Goal: Task Accomplishment & Management: Manage account settings

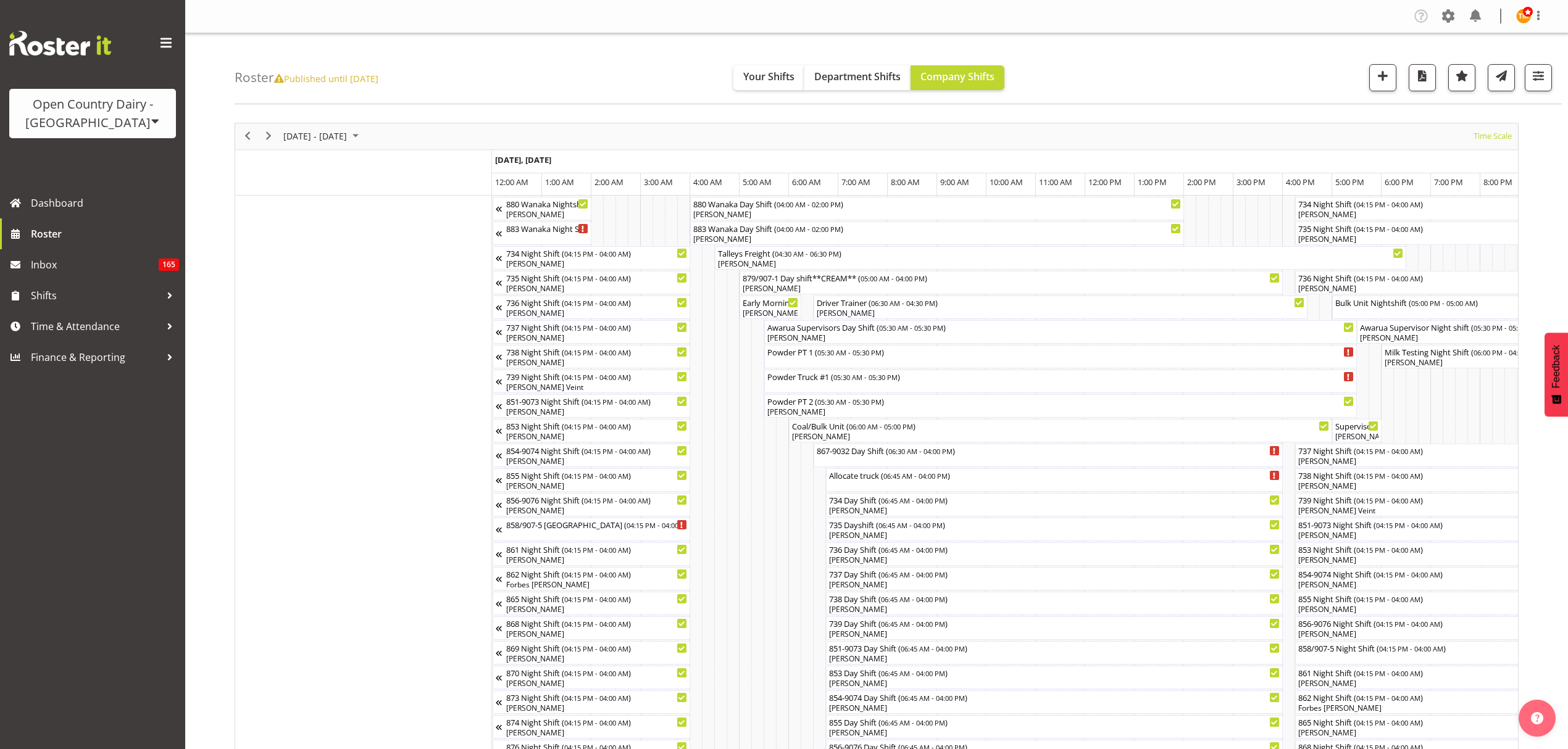
select select "shiftH"
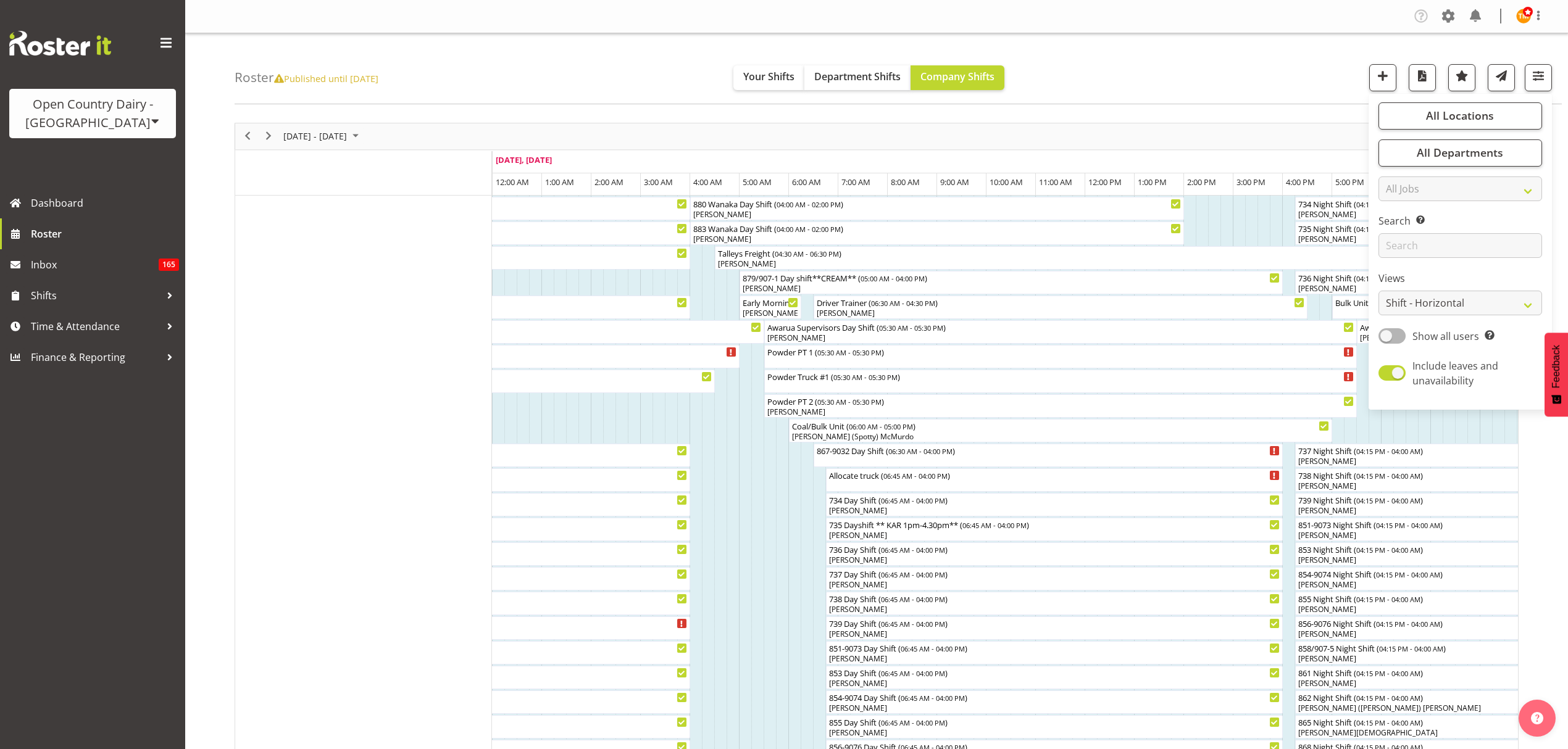
click at [1260, 82] on div "Roster Published until [DATE] Your Shifts Department Shifts Company Shifts All …" at bounding box center [898, 68] width 1327 height 71
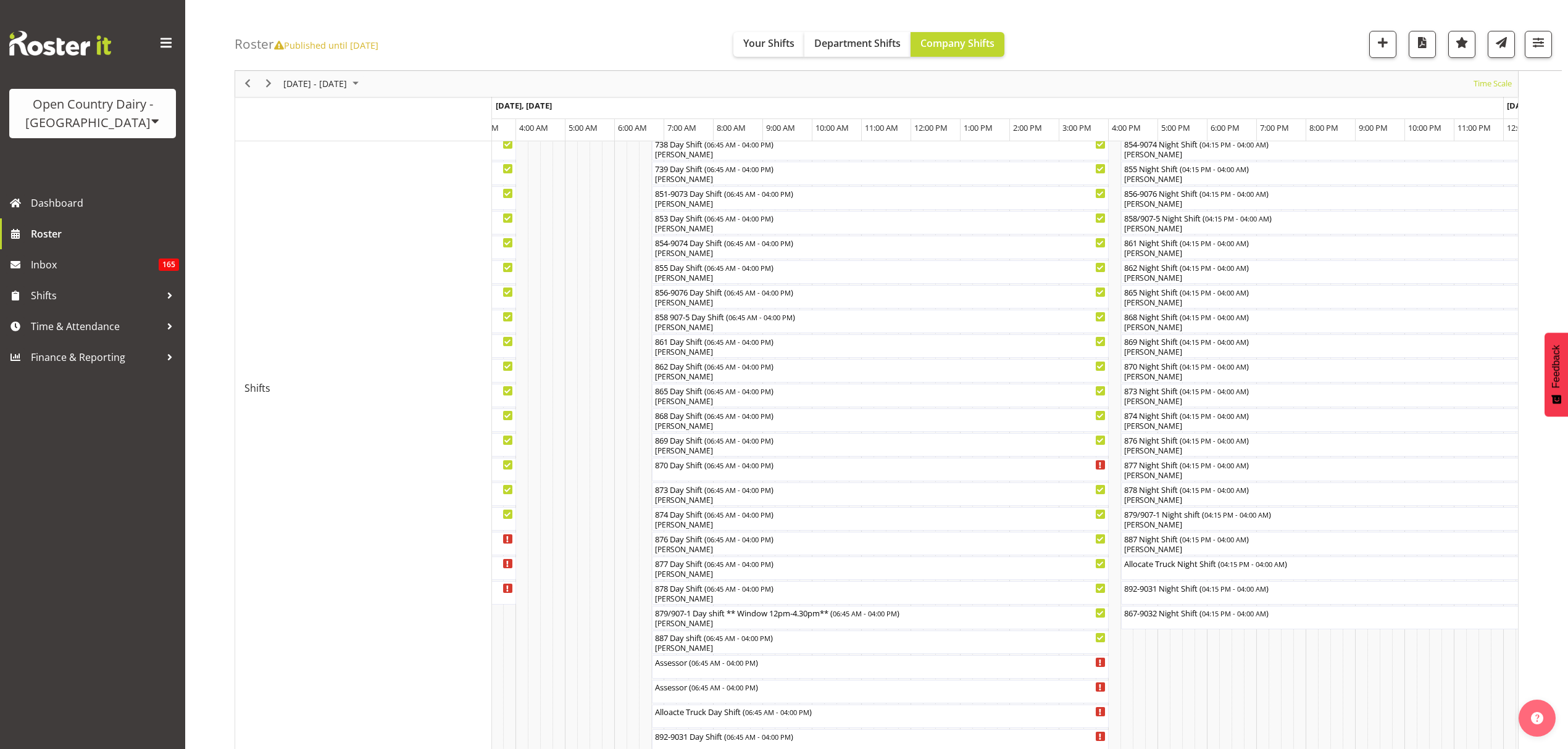
scroll to position [425, 0]
click at [721, 467] on span "06:45 AM - 04:00 PM" at bounding box center [739, 469] width 64 height 10
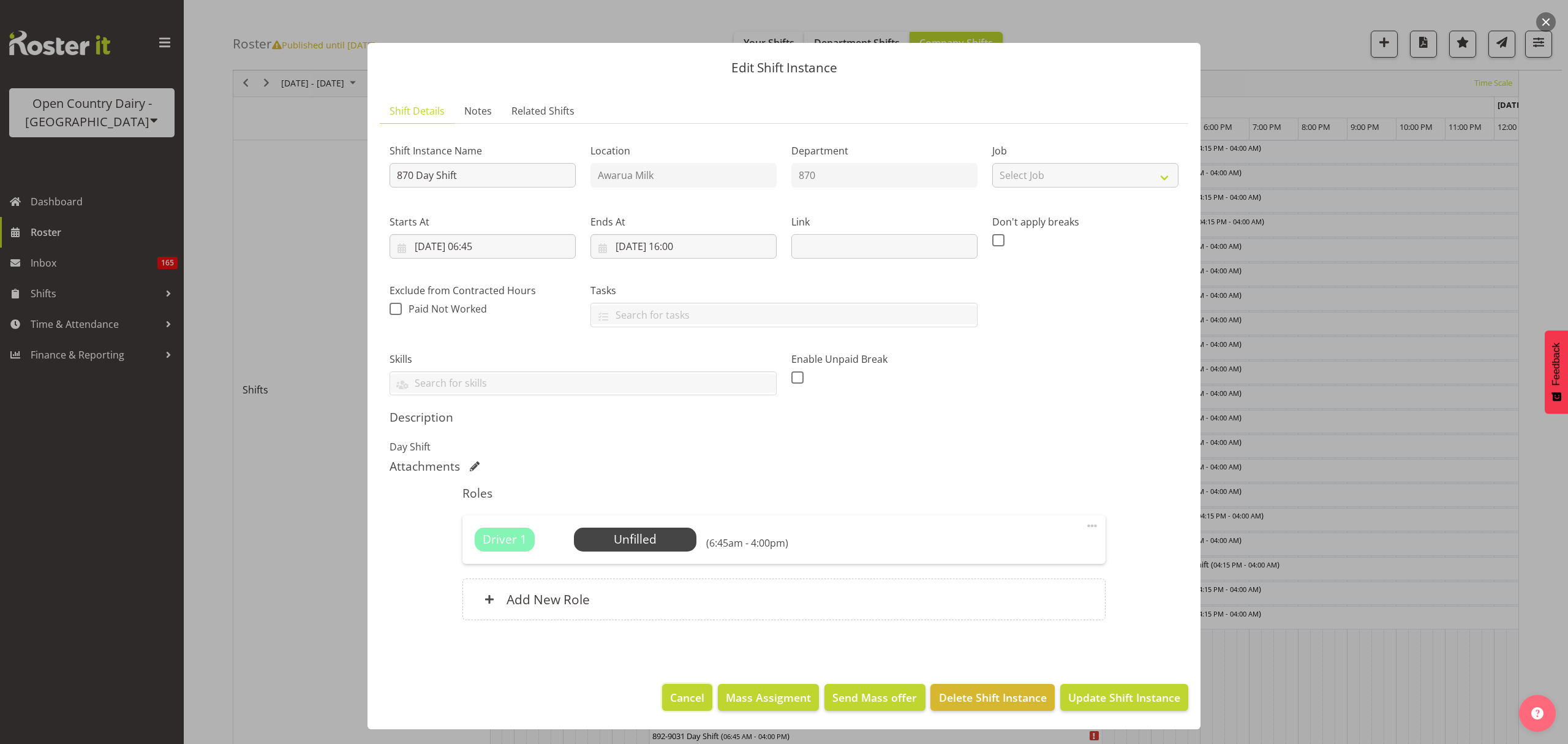
click at [684, 694] on span "Cancel" at bounding box center [687, 698] width 34 height 16
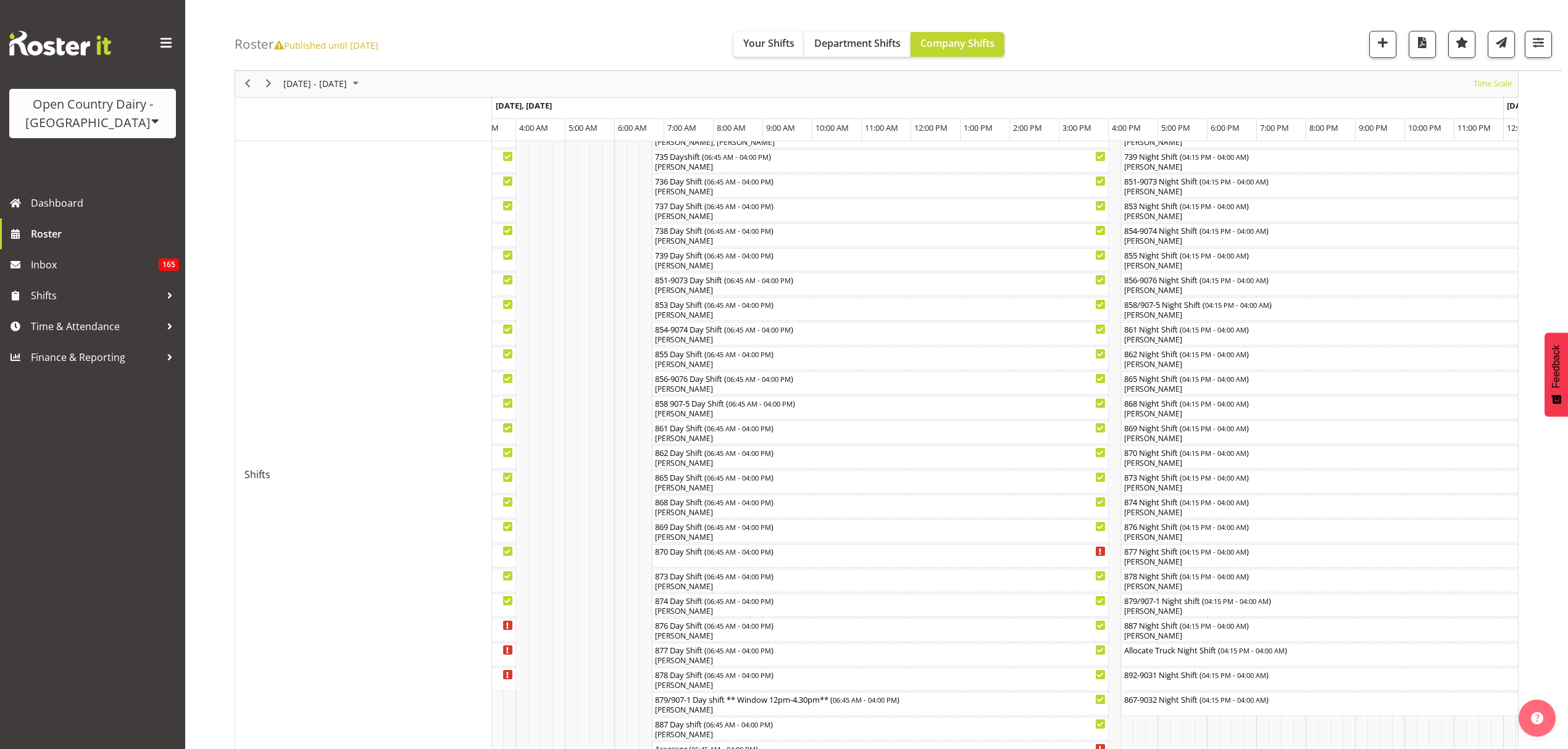
scroll to position [508, 0]
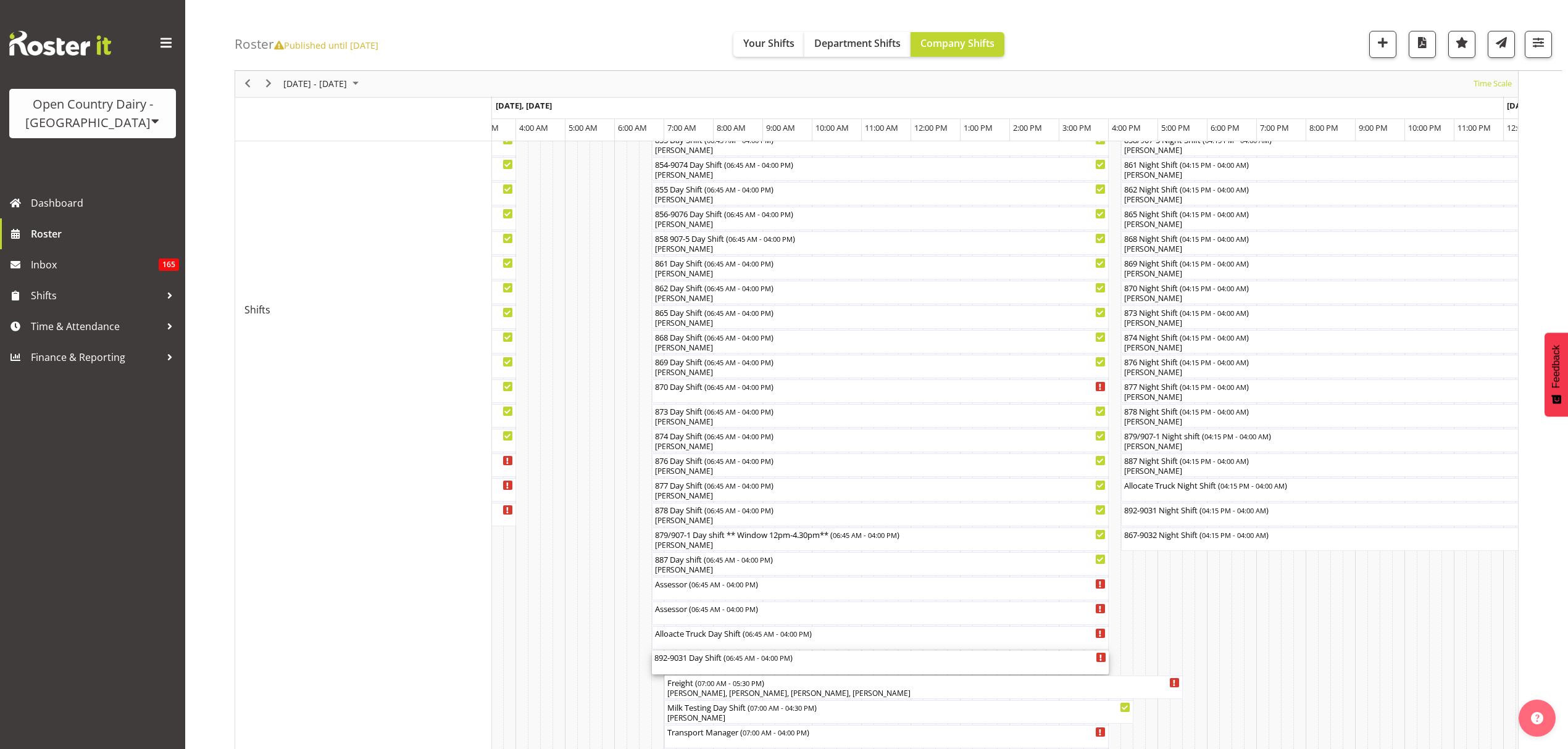
click at [693, 657] on div "892-9031 Day Shift ( 06:45 AM - 04:00 PM )" at bounding box center [880, 656] width 452 height 13
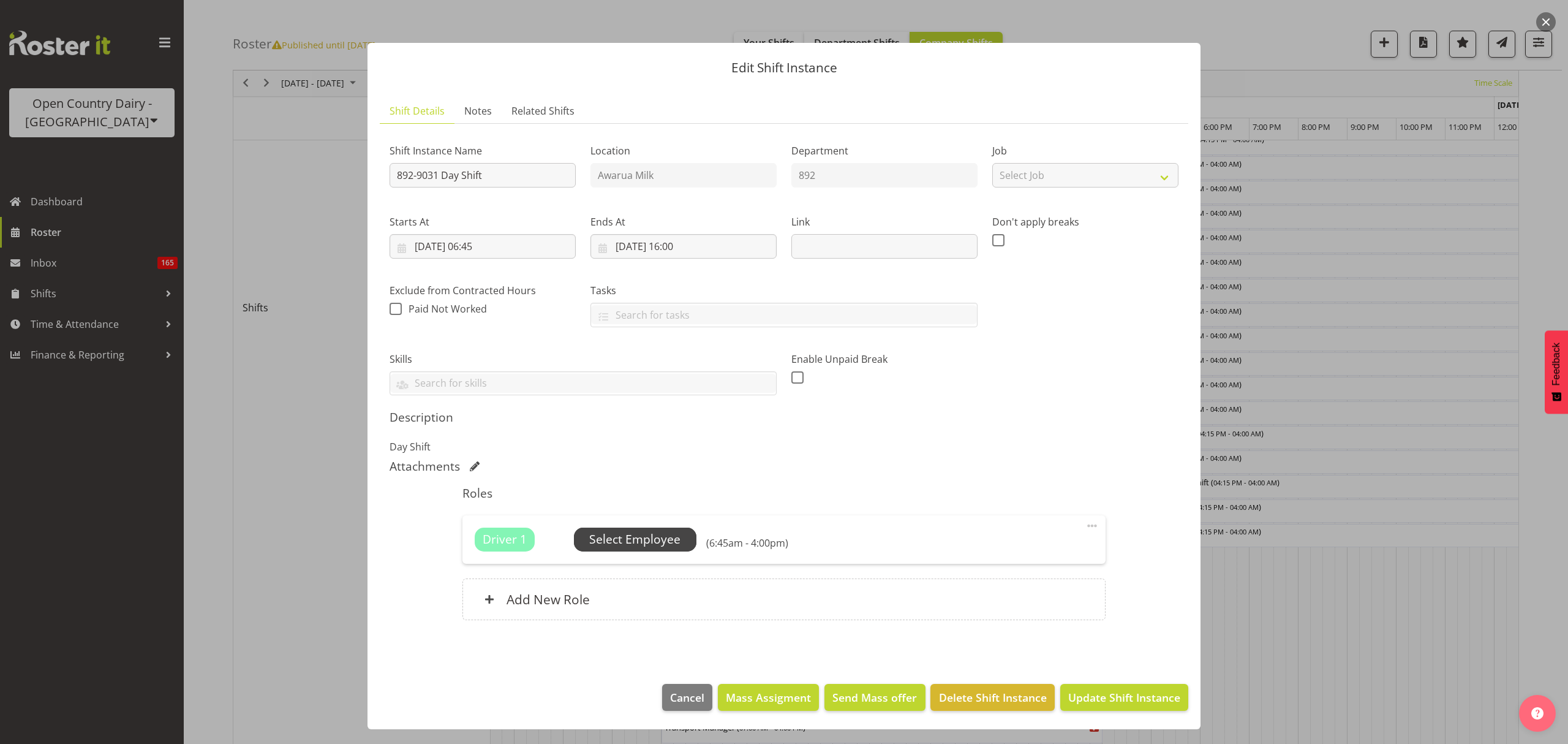
click at [596, 546] on span "Select Employee" at bounding box center [635, 540] width 91 height 17
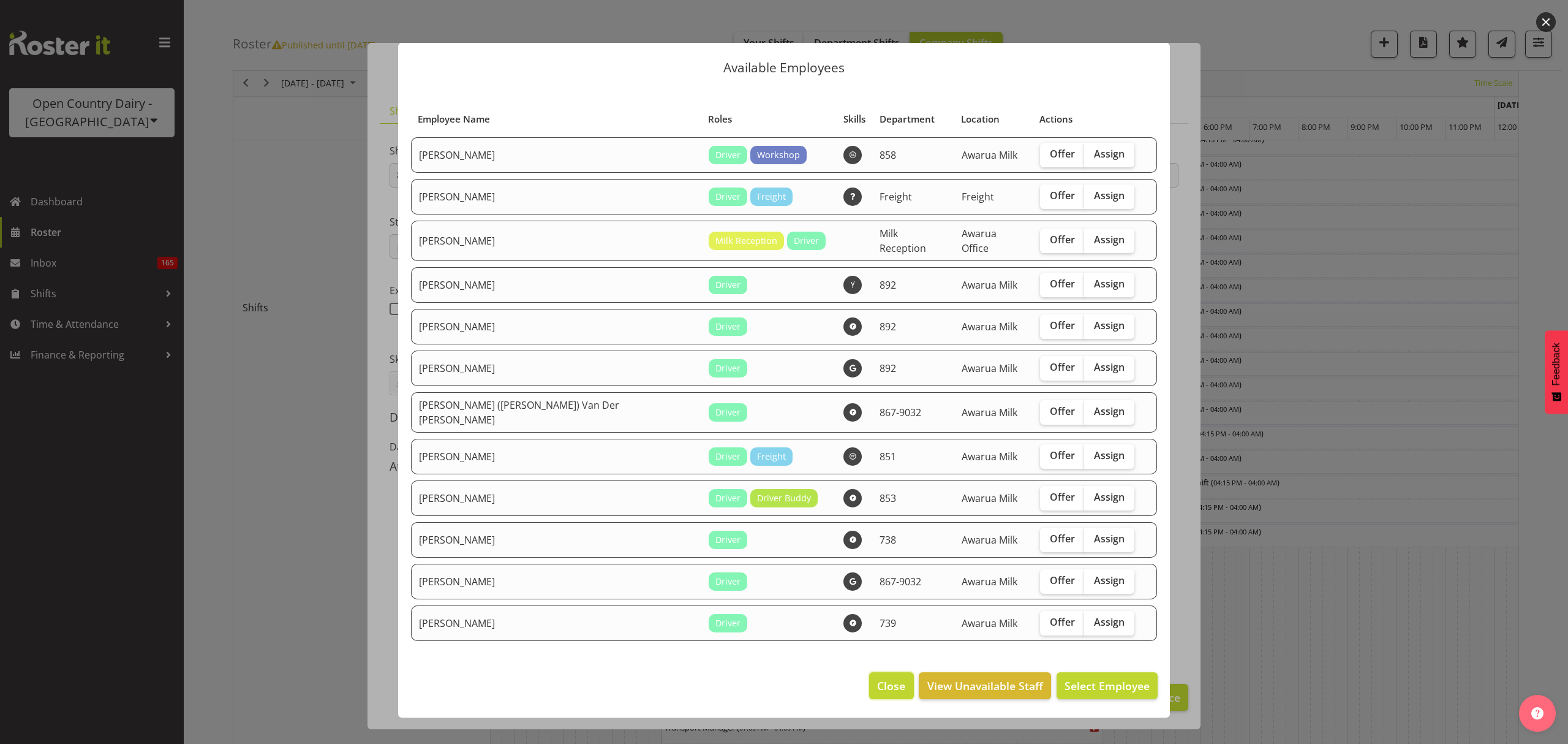
click at [877, 676] on button "Close" at bounding box center [892, 686] width 45 height 27
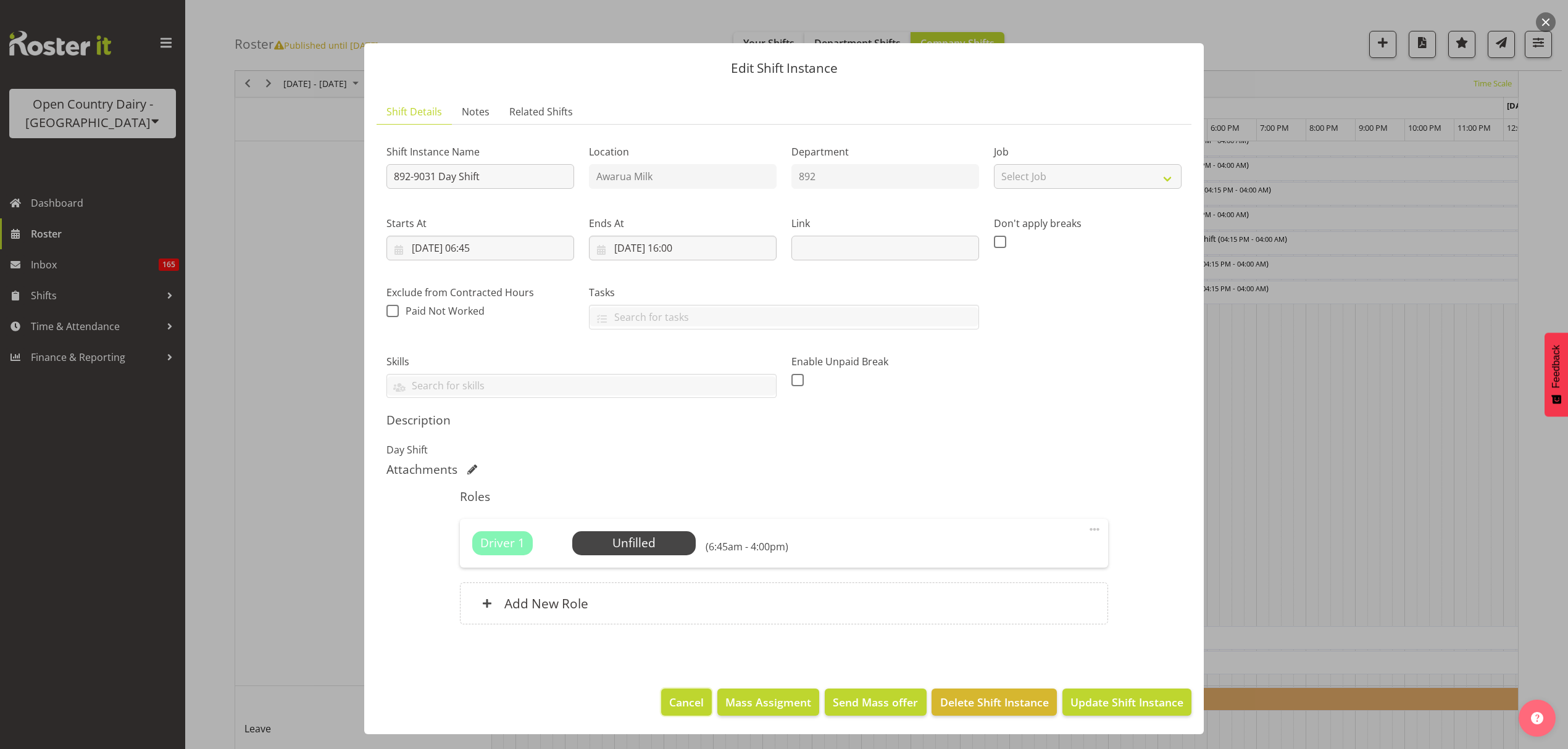
click at [685, 707] on span "Cancel" at bounding box center [686, 702] width 34 height 16
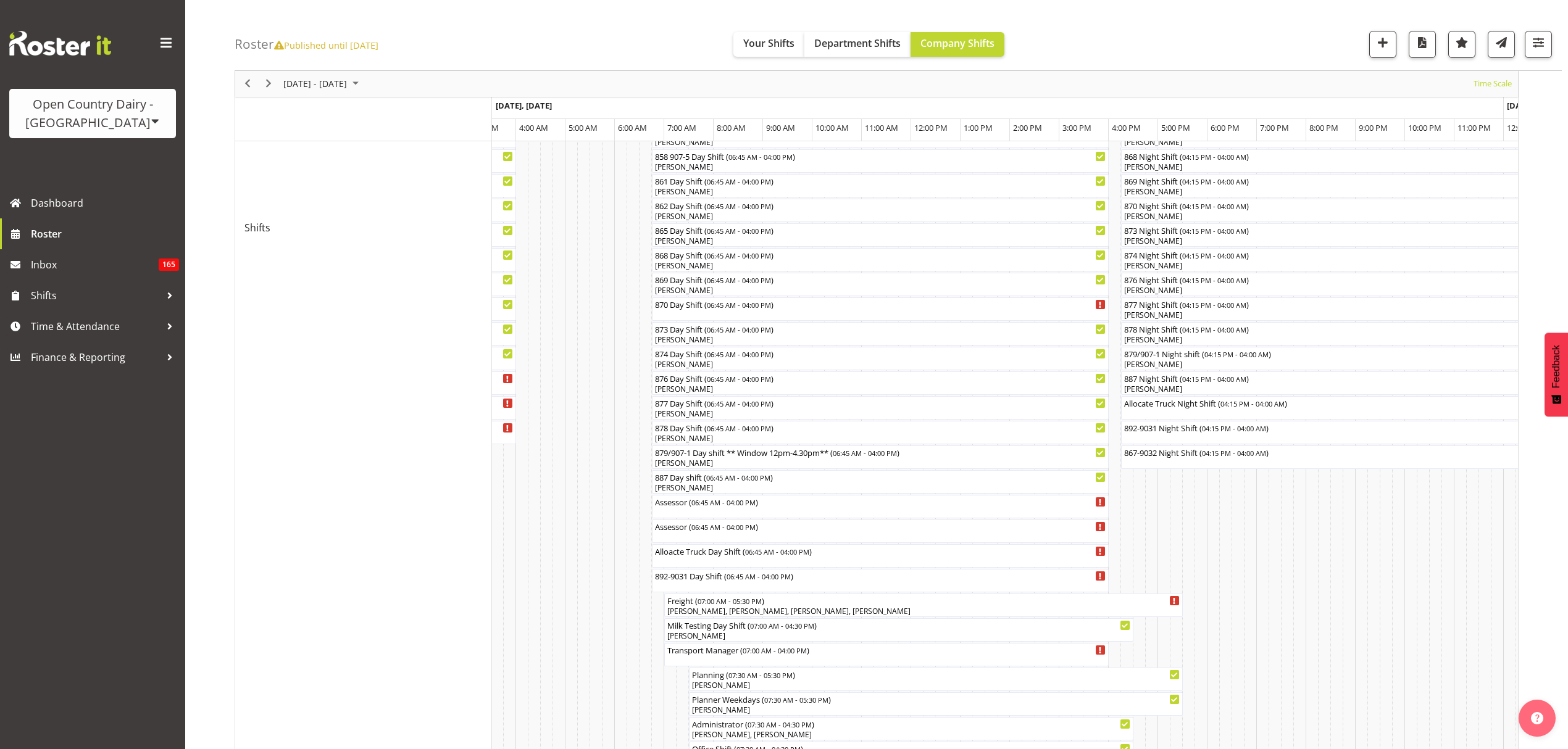
scroll to position [673, 0]
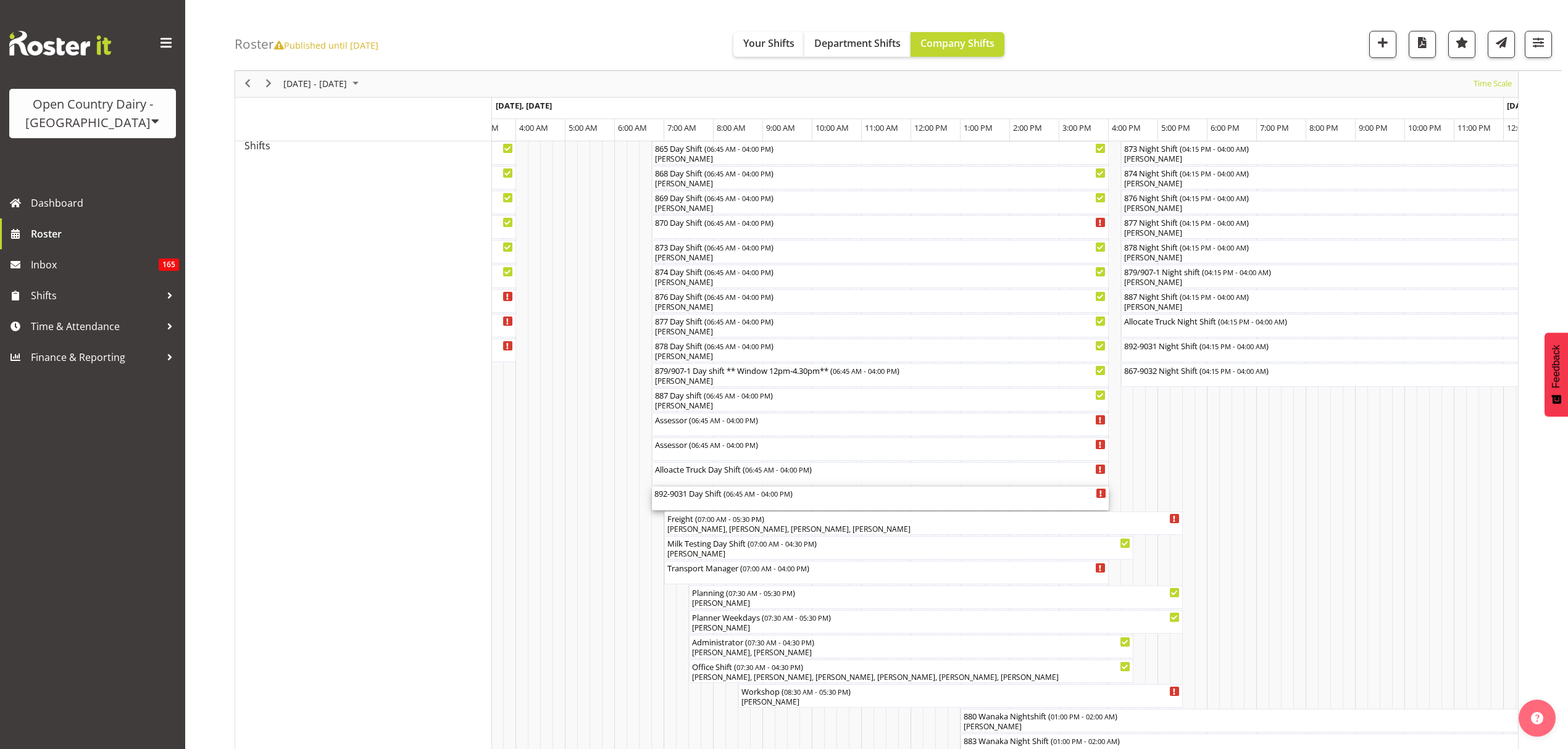
click at [832, 499] on div "892-9031 Day Shift ( 06:45 AM - 04:00 PM )" at bounding box center [880, 498] width 452 height 23
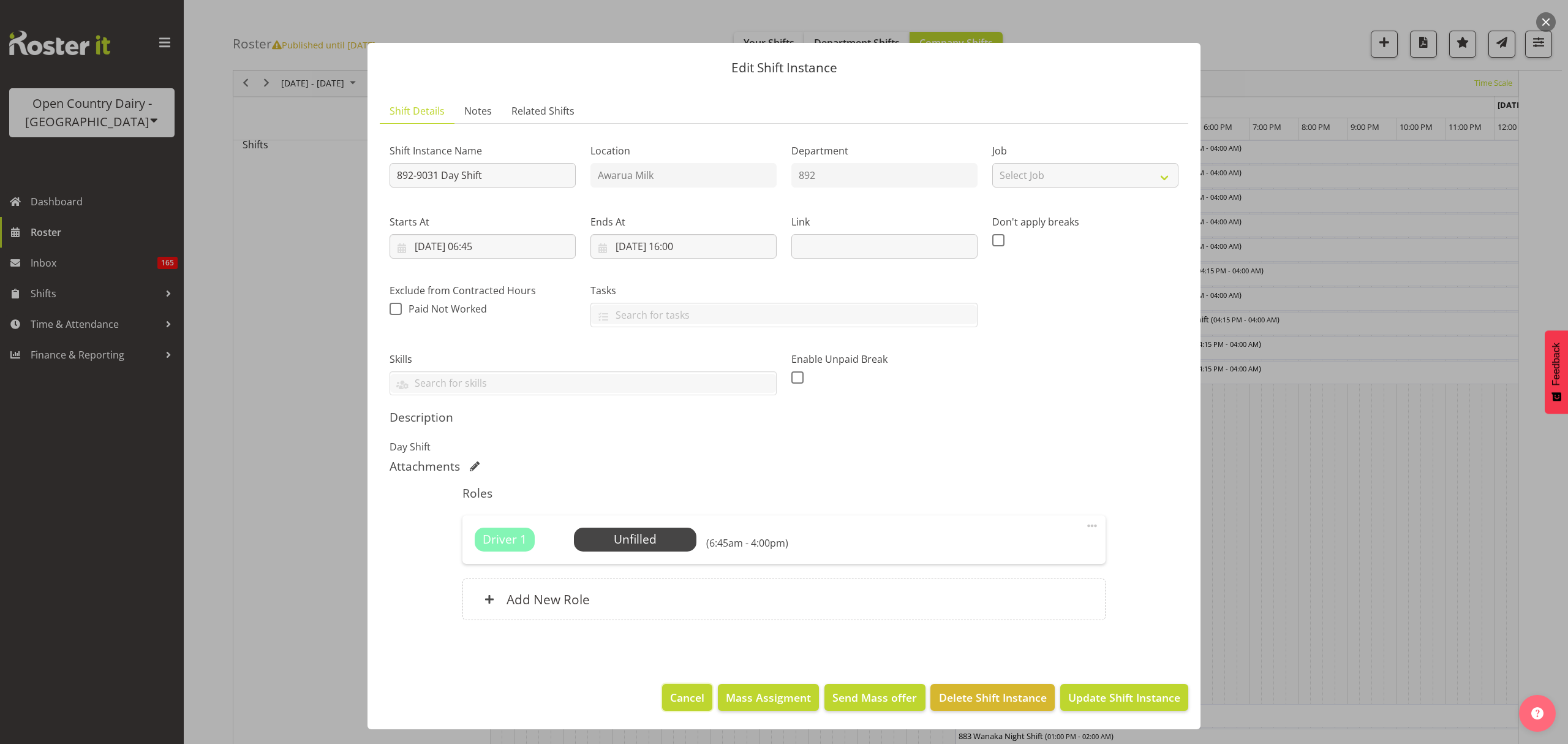
click at [676, 690] on span "Cancel" at bounding box center [687, 698] width 34 height 16
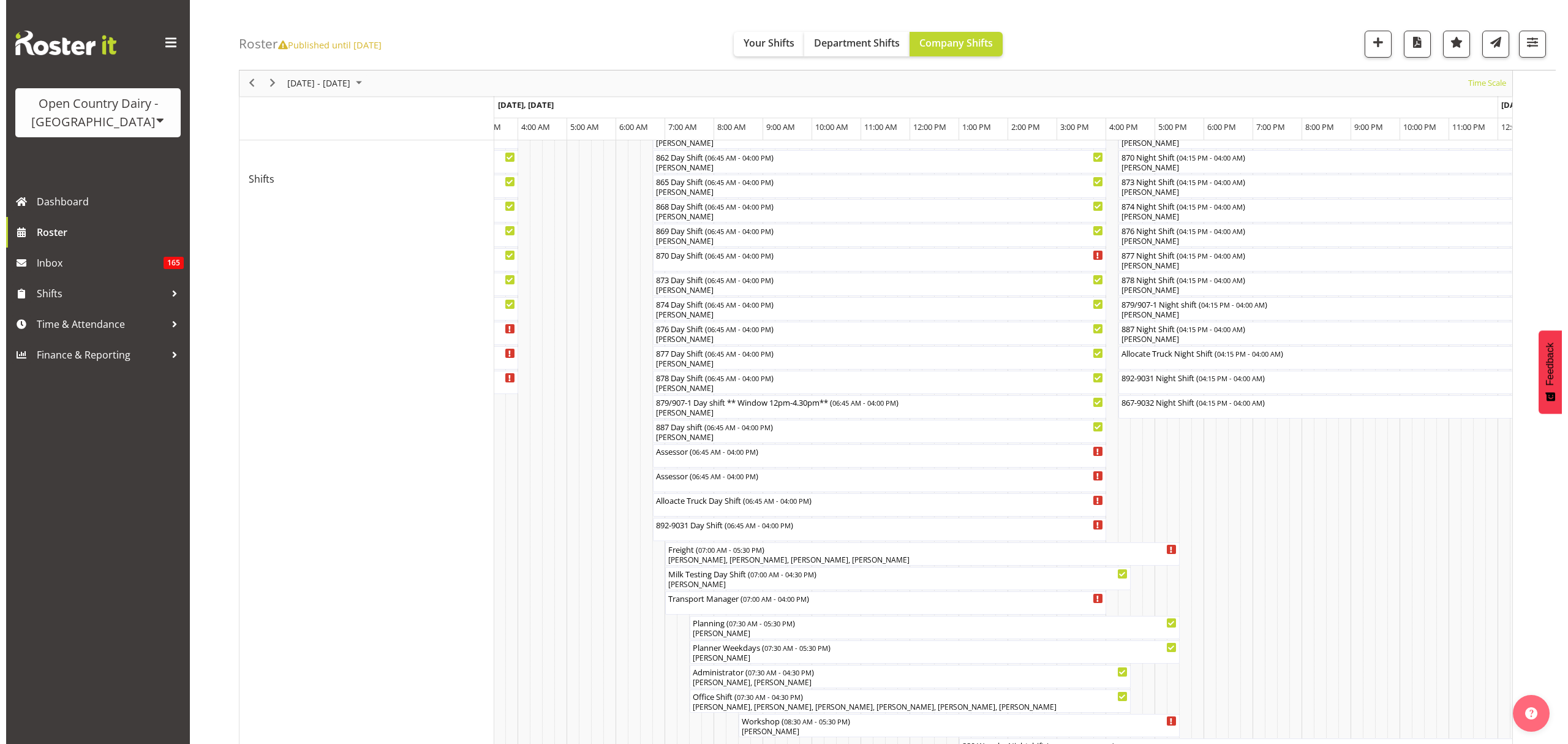
scroll to position [586, 0]
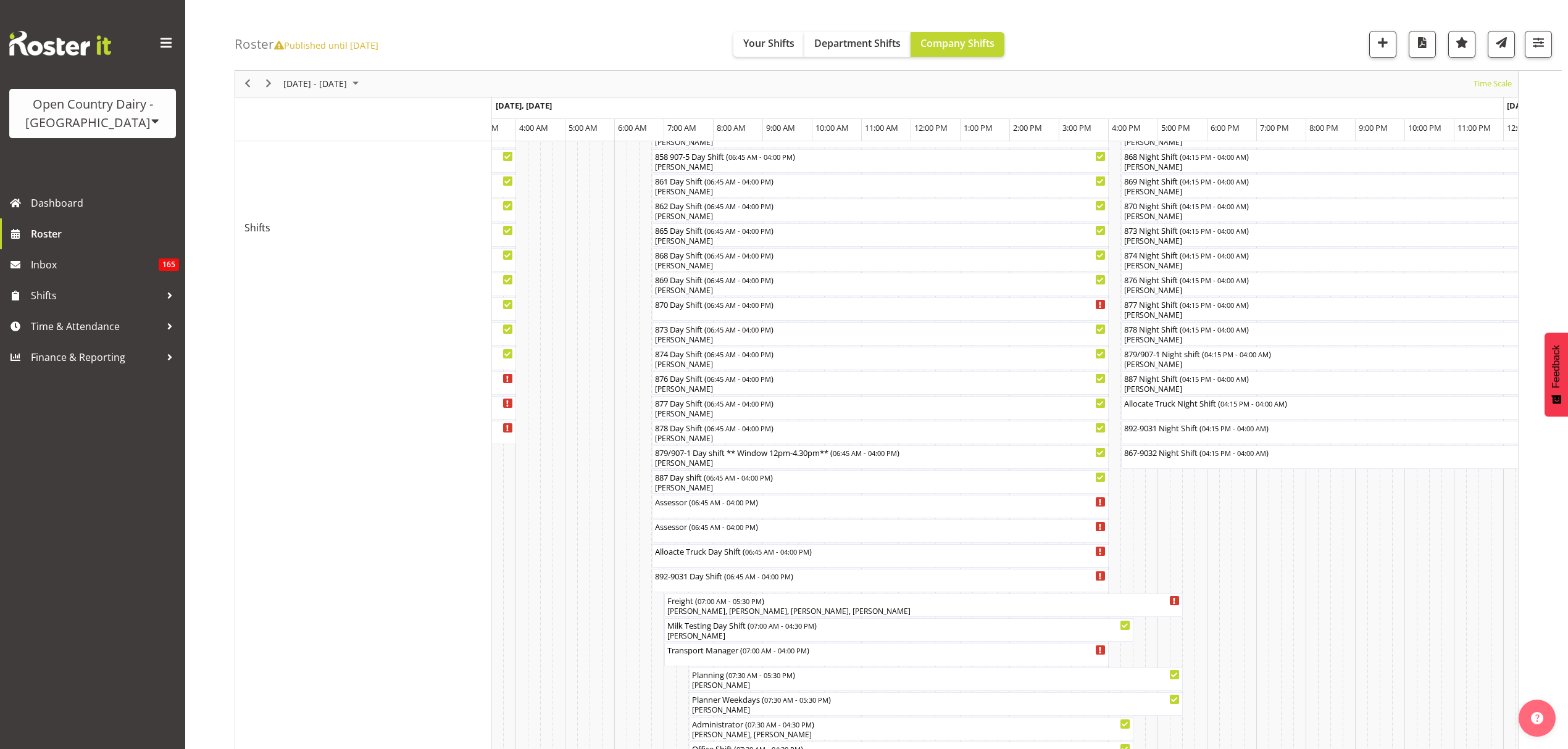
click at [695, 321] on div "880 Wanaka Nightshift ( 01:00 PM - 02:00 AM ) [PERSON_NAME] 883 Wanaka Night Sh…" at bounding box center [1004, 289] width 1025 height 1368
click at [695, 317] on td "Timeline Week of October 8, 2025" at bounding box center [694, 227] width 13 height 1245
click at [732, 304] on span "06:45 AM - 04:00 PM" at bounding box center [739, 304] width 64 height 10
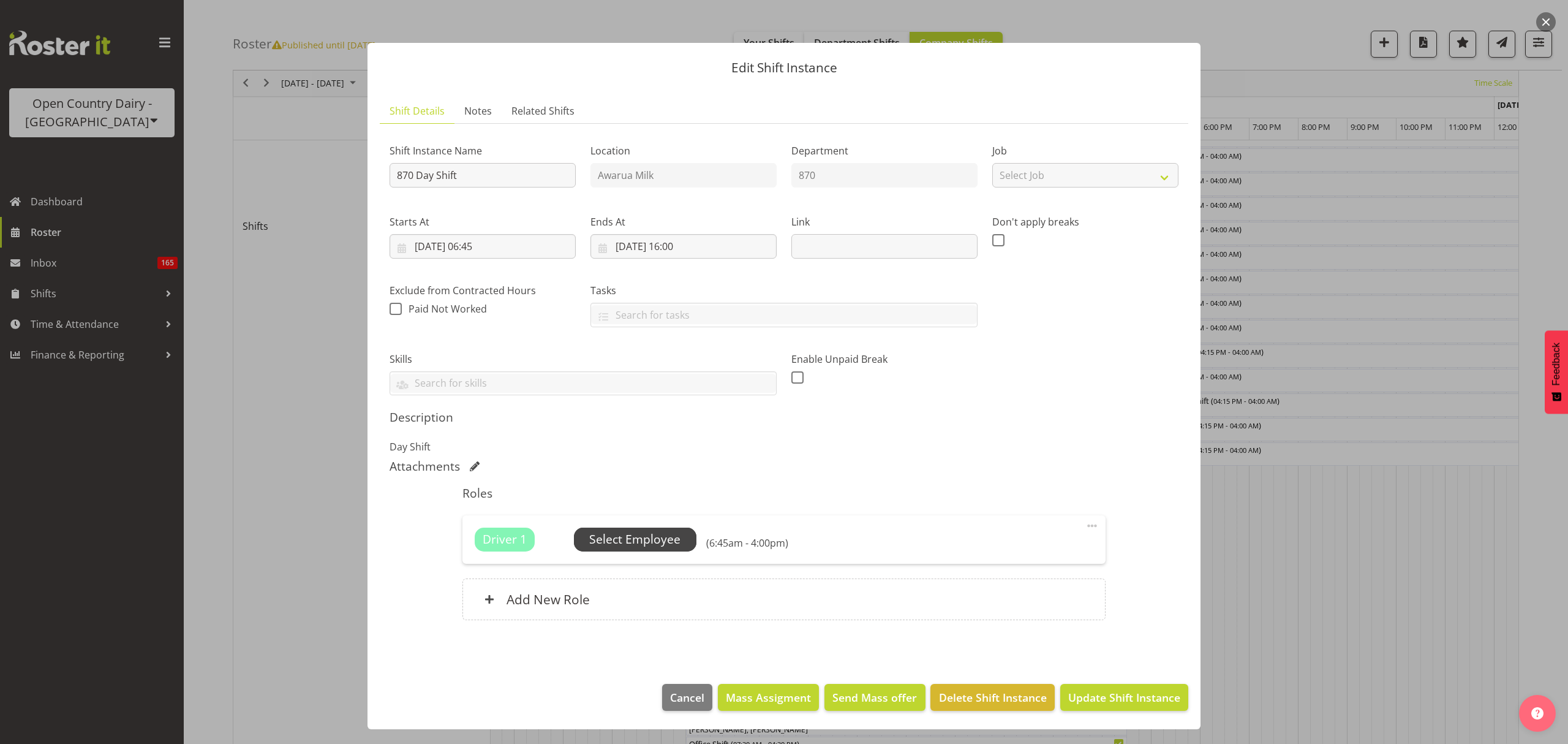
click at [637, 536] on span "Select Employee" at bounding box center [635, 540] width 91 height 17
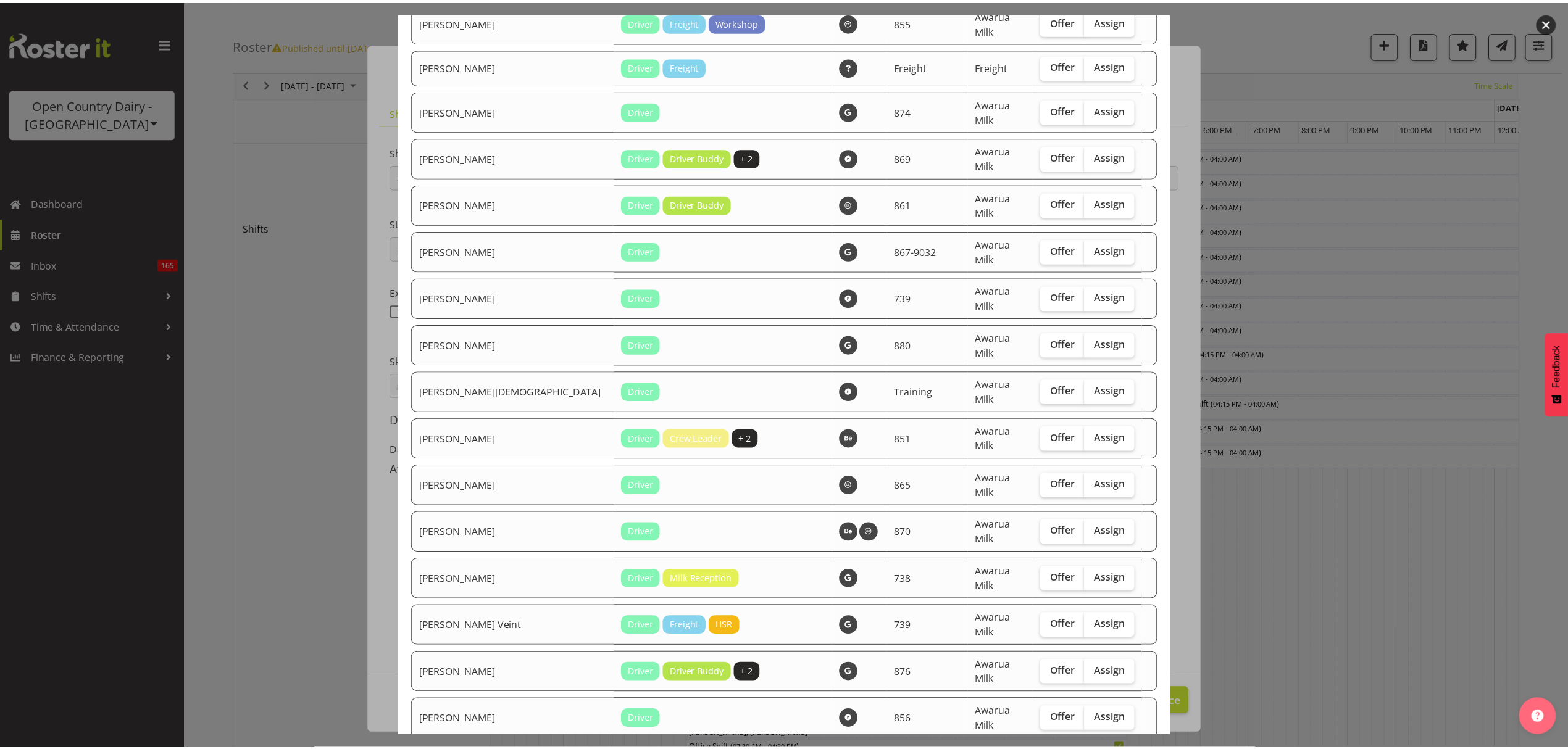
scroll to position [1863, 0]
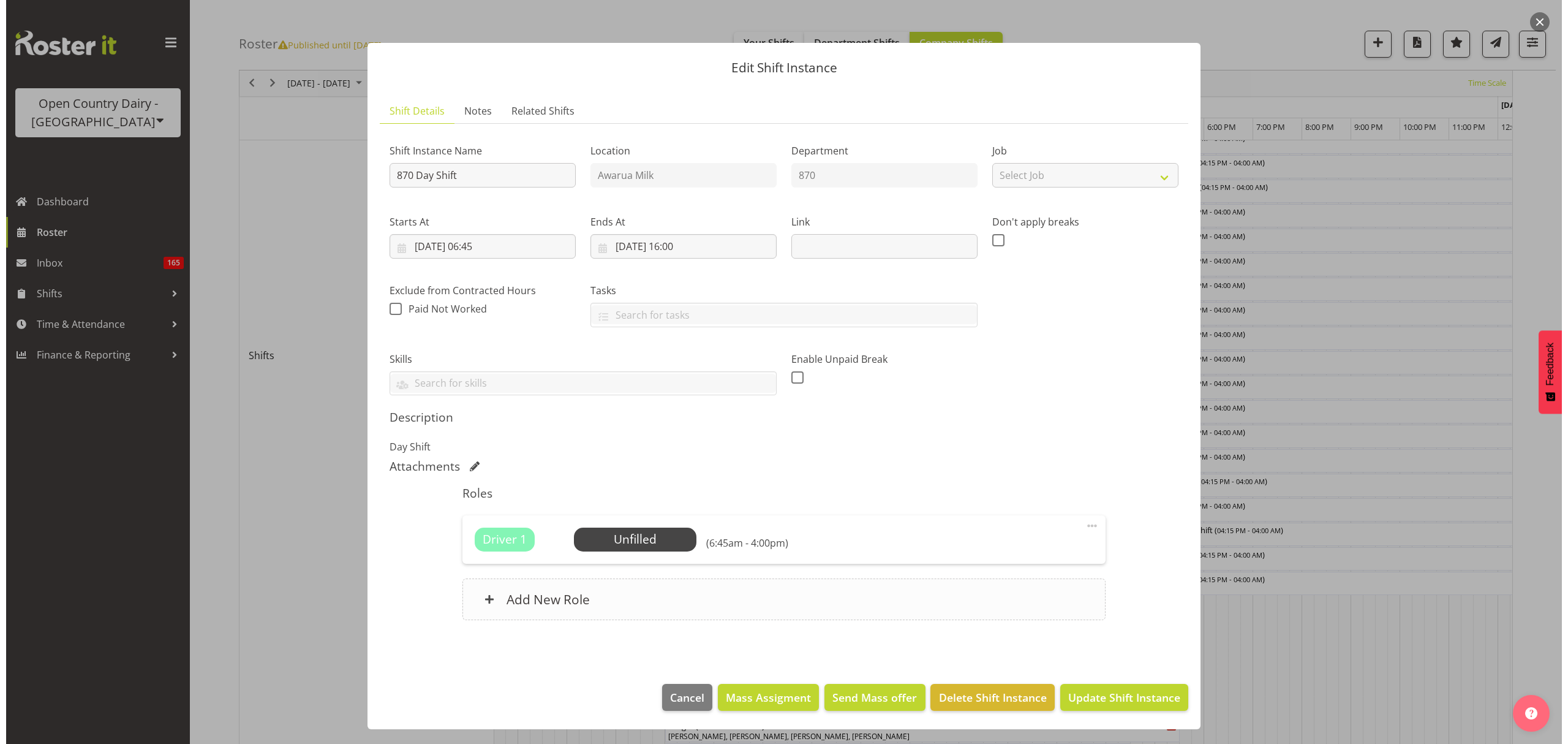
scroll to position [505, 0]
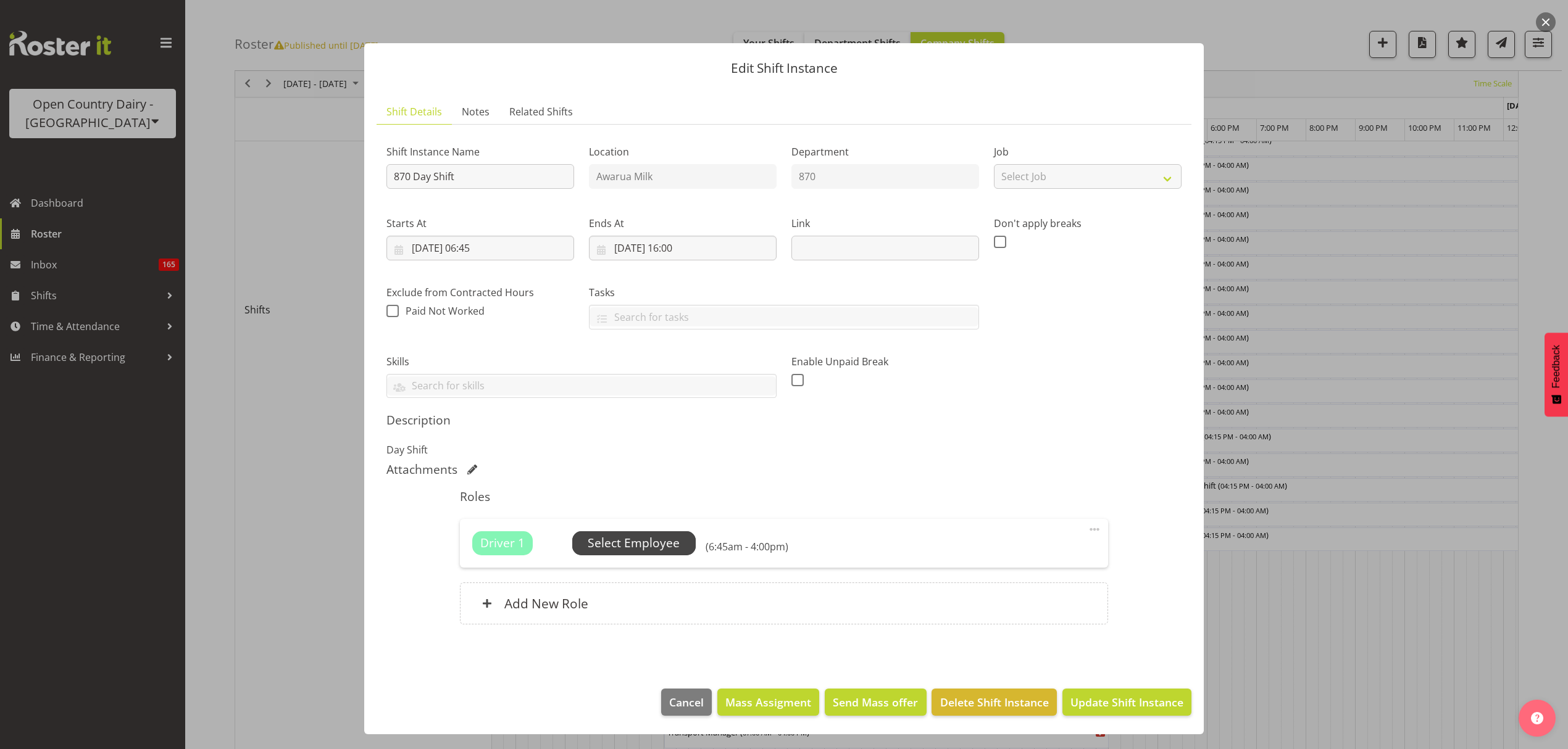
click at [666, 543] on span "Select Employee" at bounding box center [633, 543] width 92 height 18
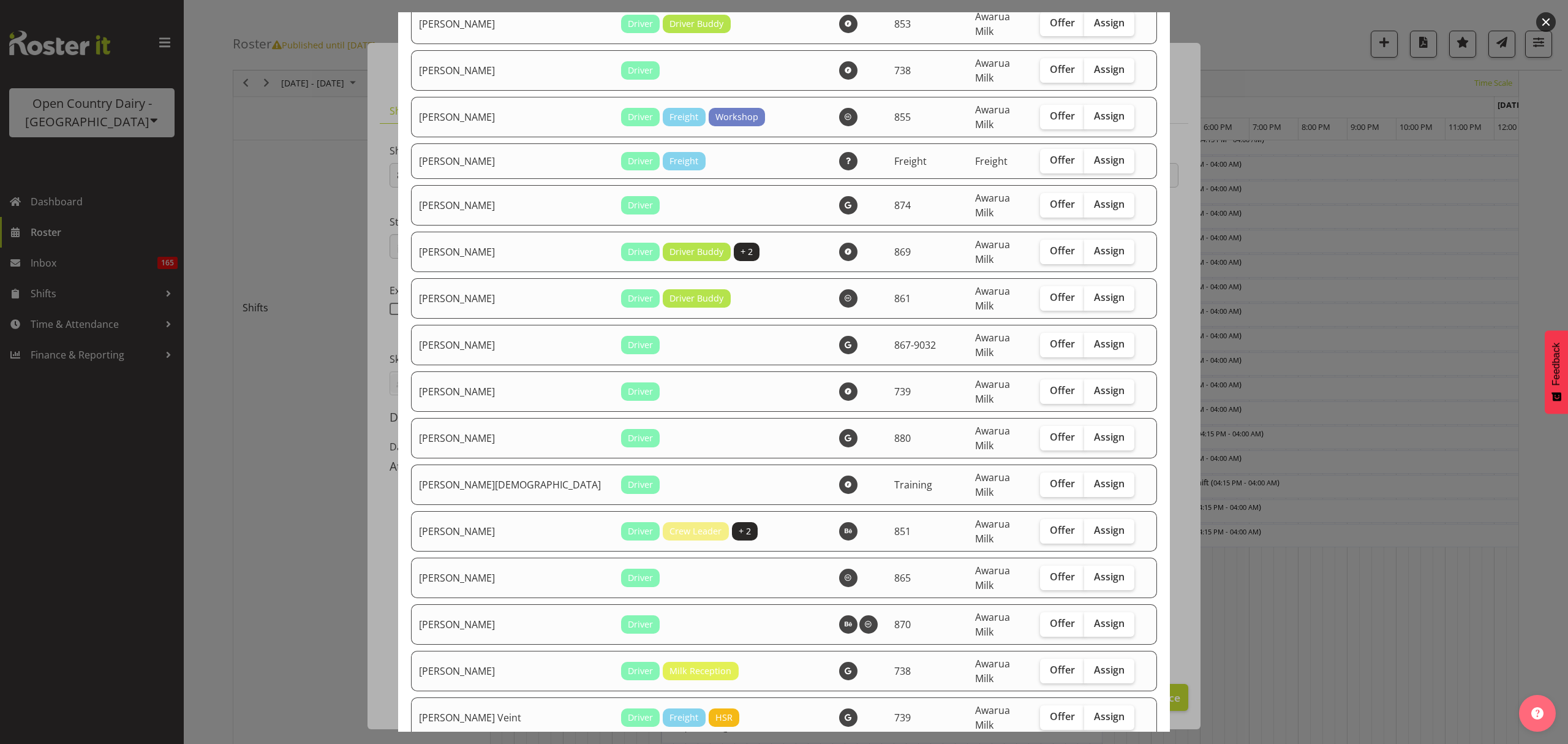
scroll to position [1687, 0]
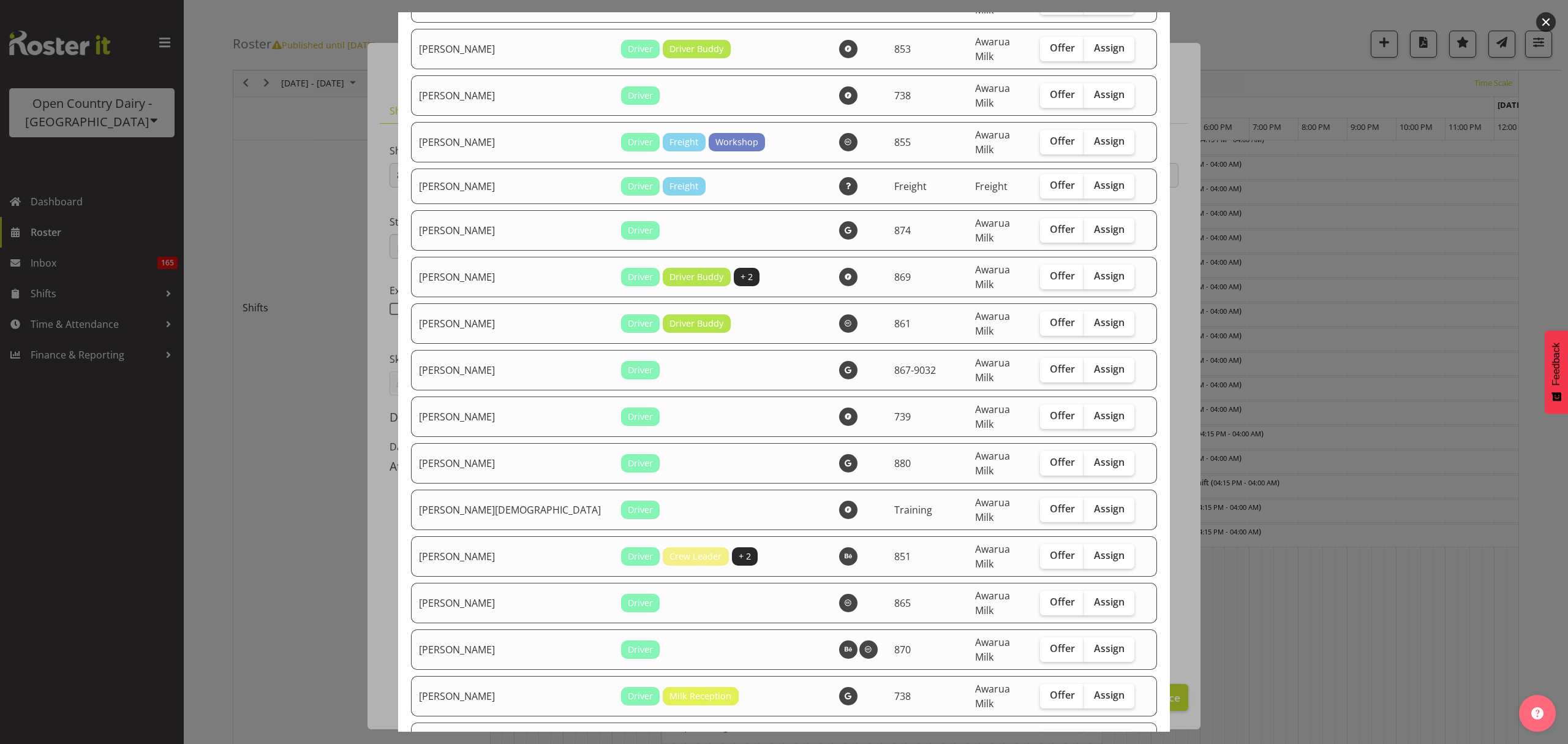
checkbox input "true"
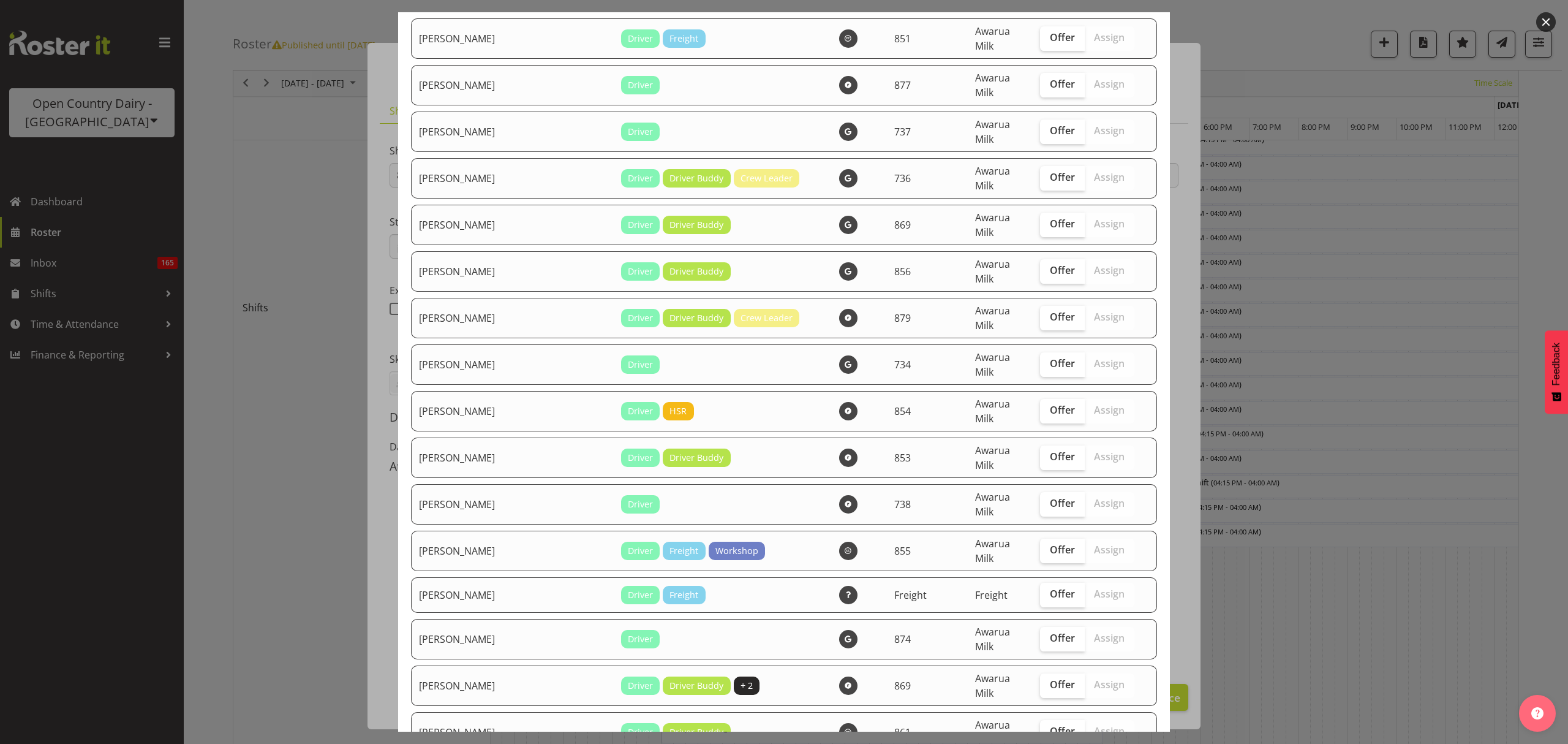
scroll to position [1196, 0]
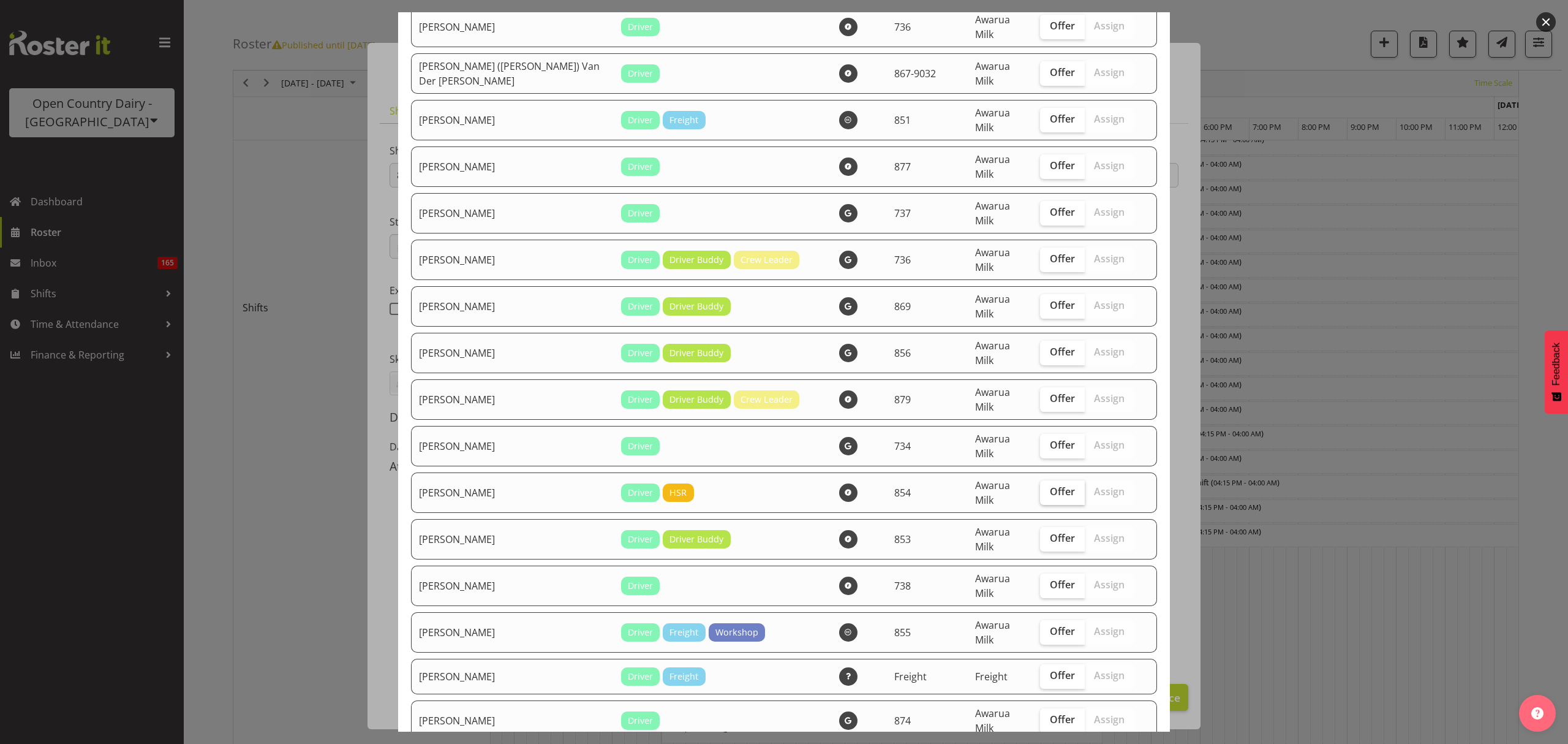
click at [1058, 480] on label "Offer" at bounding box center [1062, 492] width 45 height 24
click at [1048, 488] on input "Offer" at bounding box center [1044, 492] width 8 height 8
click at [1047, 473] on td "Offer Assign" at bounding box center [1088, 493] width 109 height 41
click at [1049, 480] on label "Offer" at bounding box center [1062, 492] width 45 height 24
click at [1048, 488] on input "Offer" at bounding box center [1044, 492] width 8 height 8
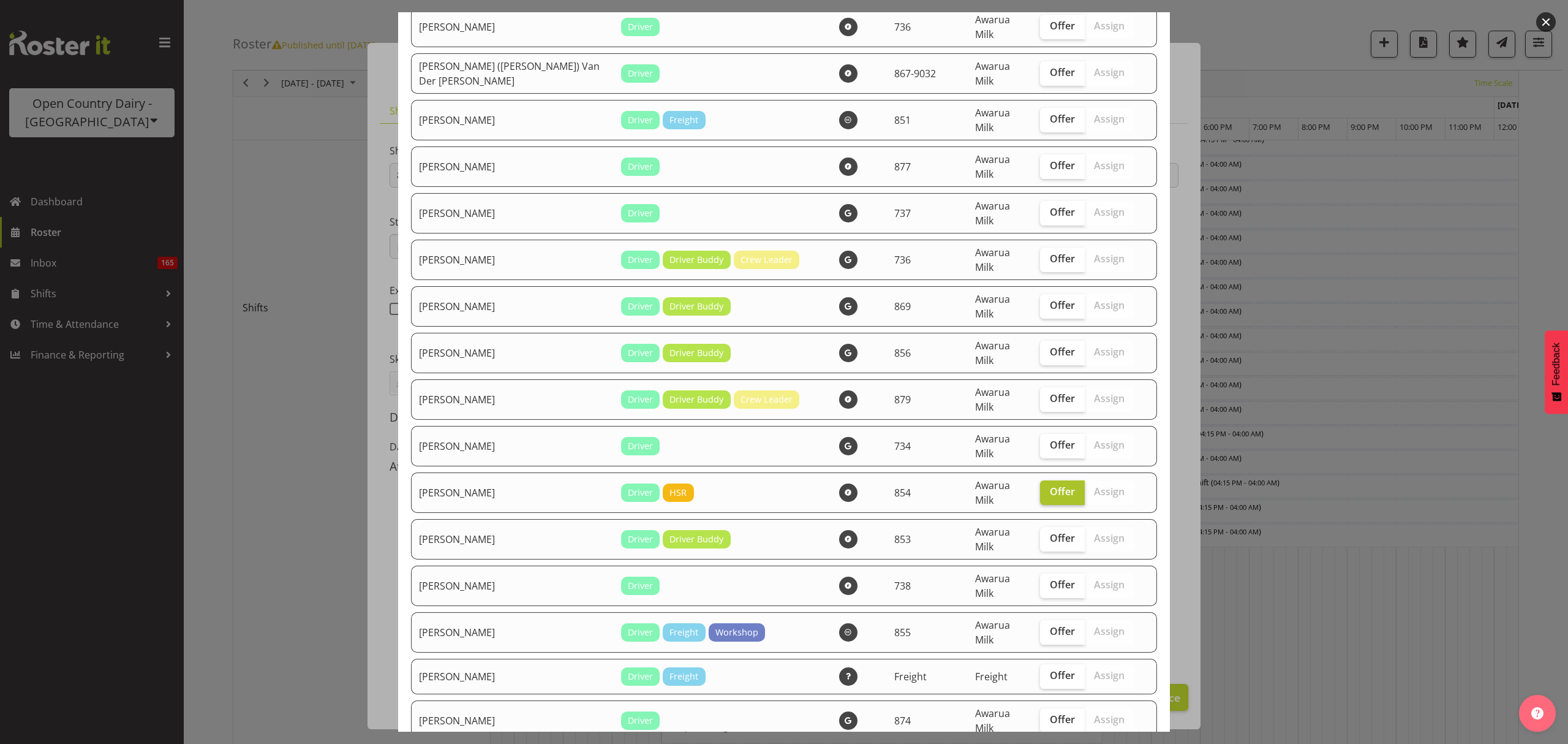
checkbox input "false"
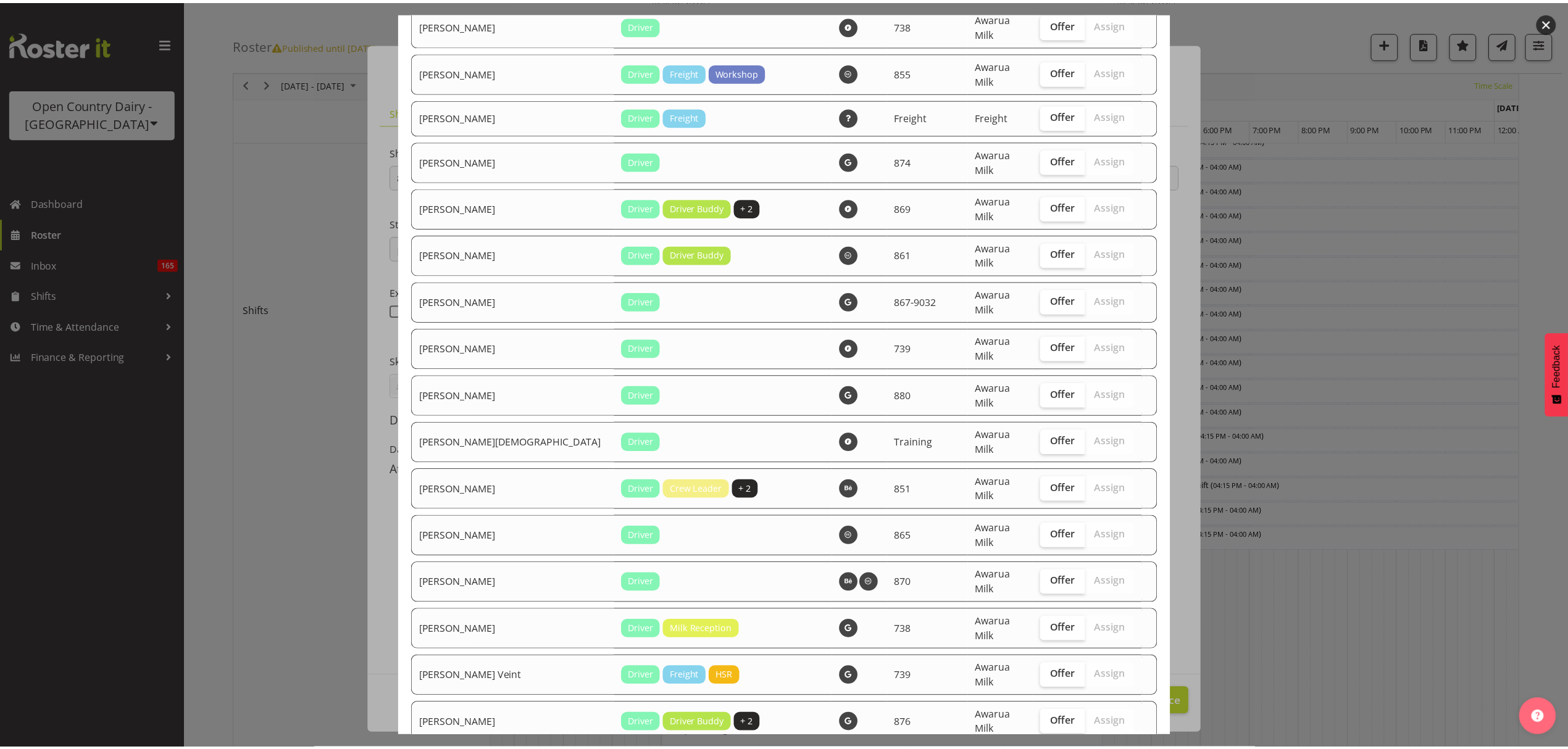
scroll to position [1863, 0]
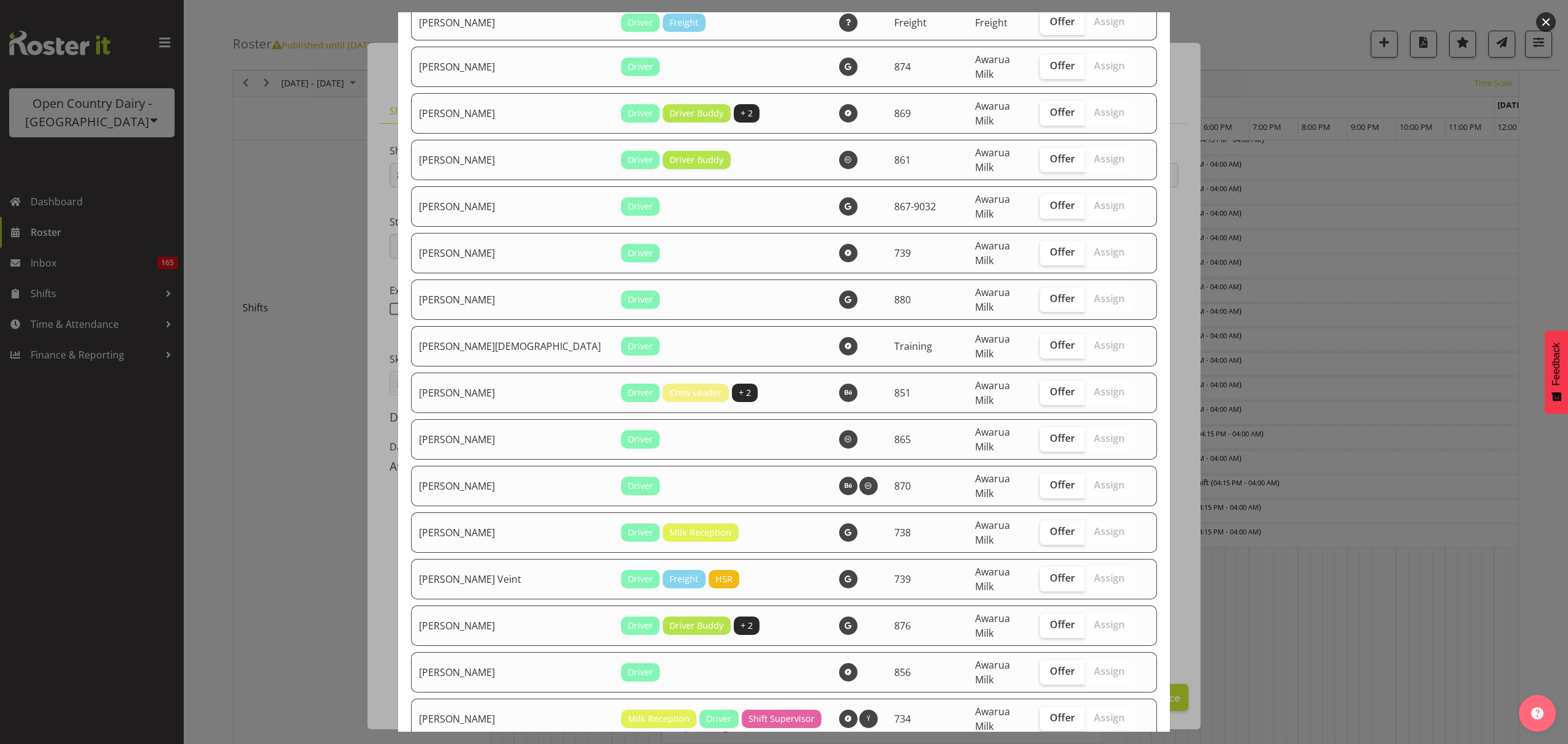
checkbox input "false"
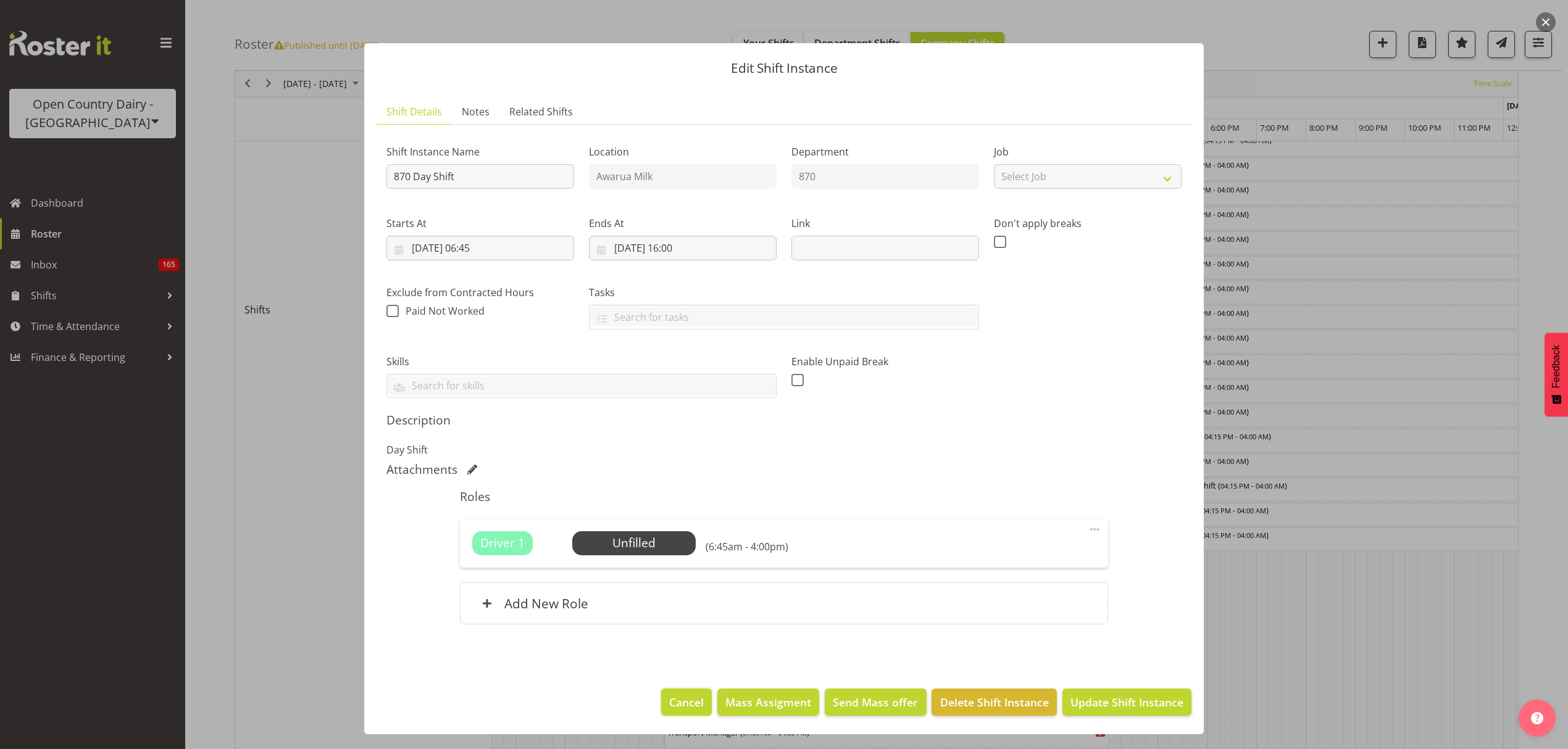
click at [692, 698] on span "Cancel" at bounding box center [686, 702] width 34 height 16
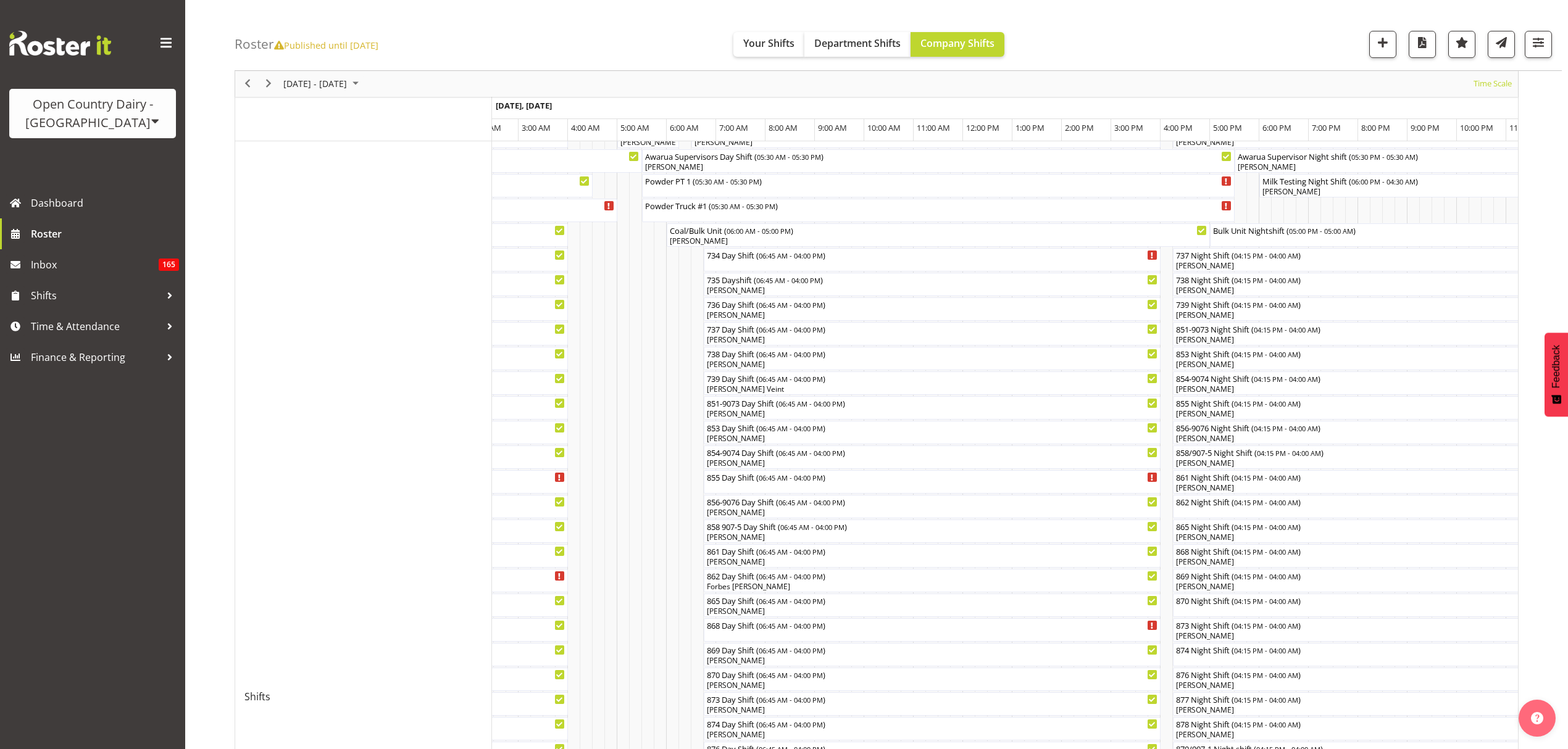
scroll to position [97, 0]
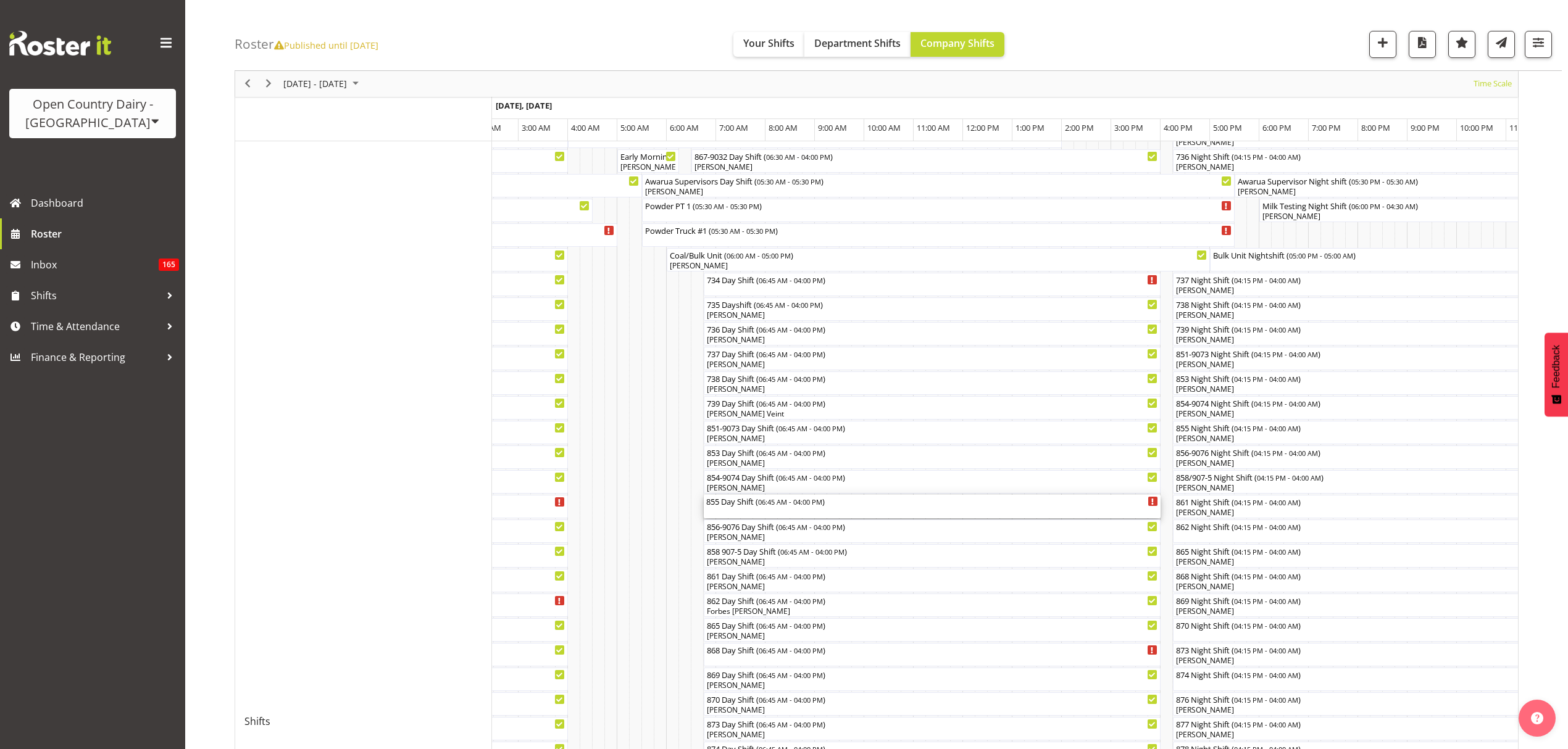
click at [786, 516] on div "855 Day Shift ( 06:45 AM - 04:00 PM )" at bounding box center [932, 506] width 452 height 23
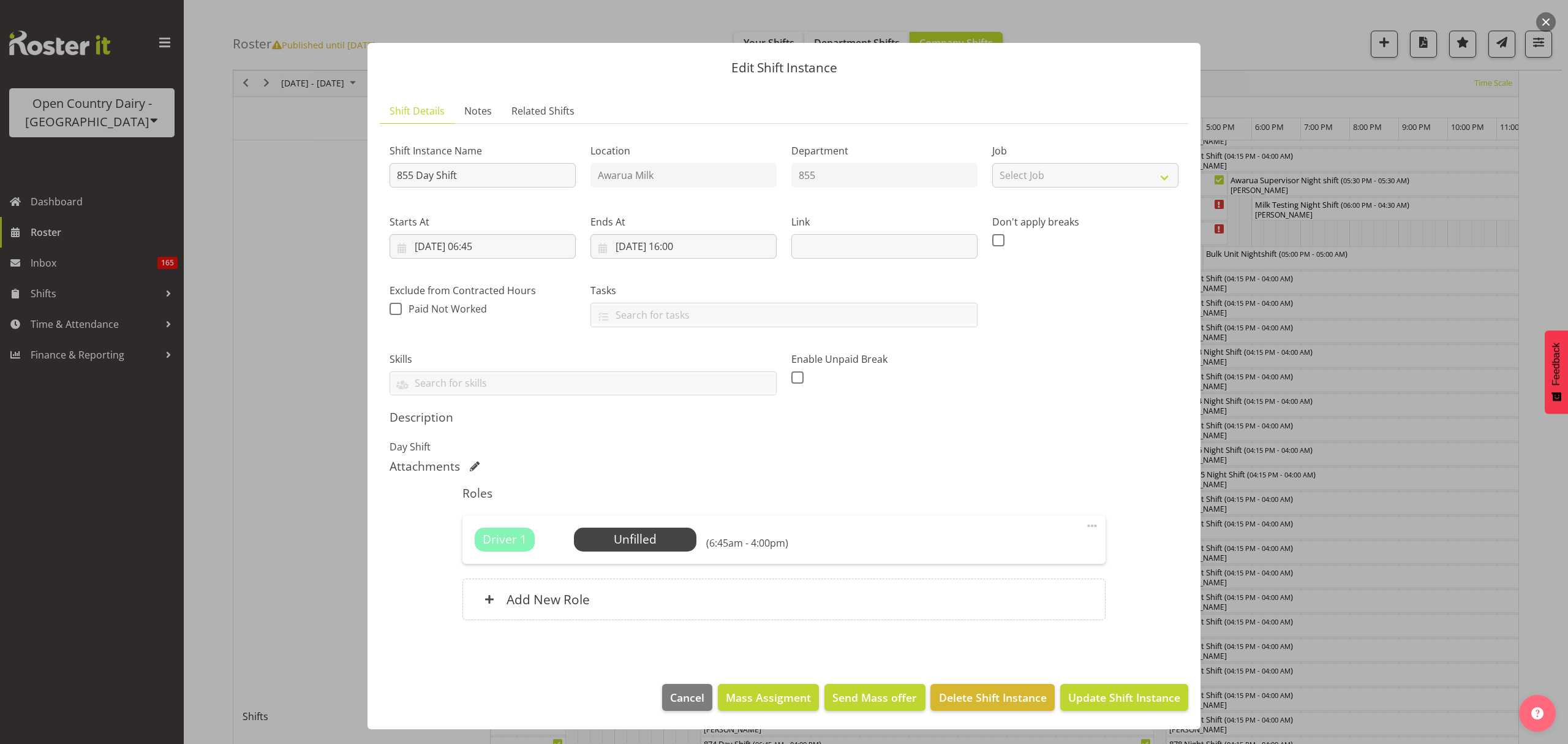
click at [1340, 473] on div at bounding box center [784, 372] width 1568 height 744
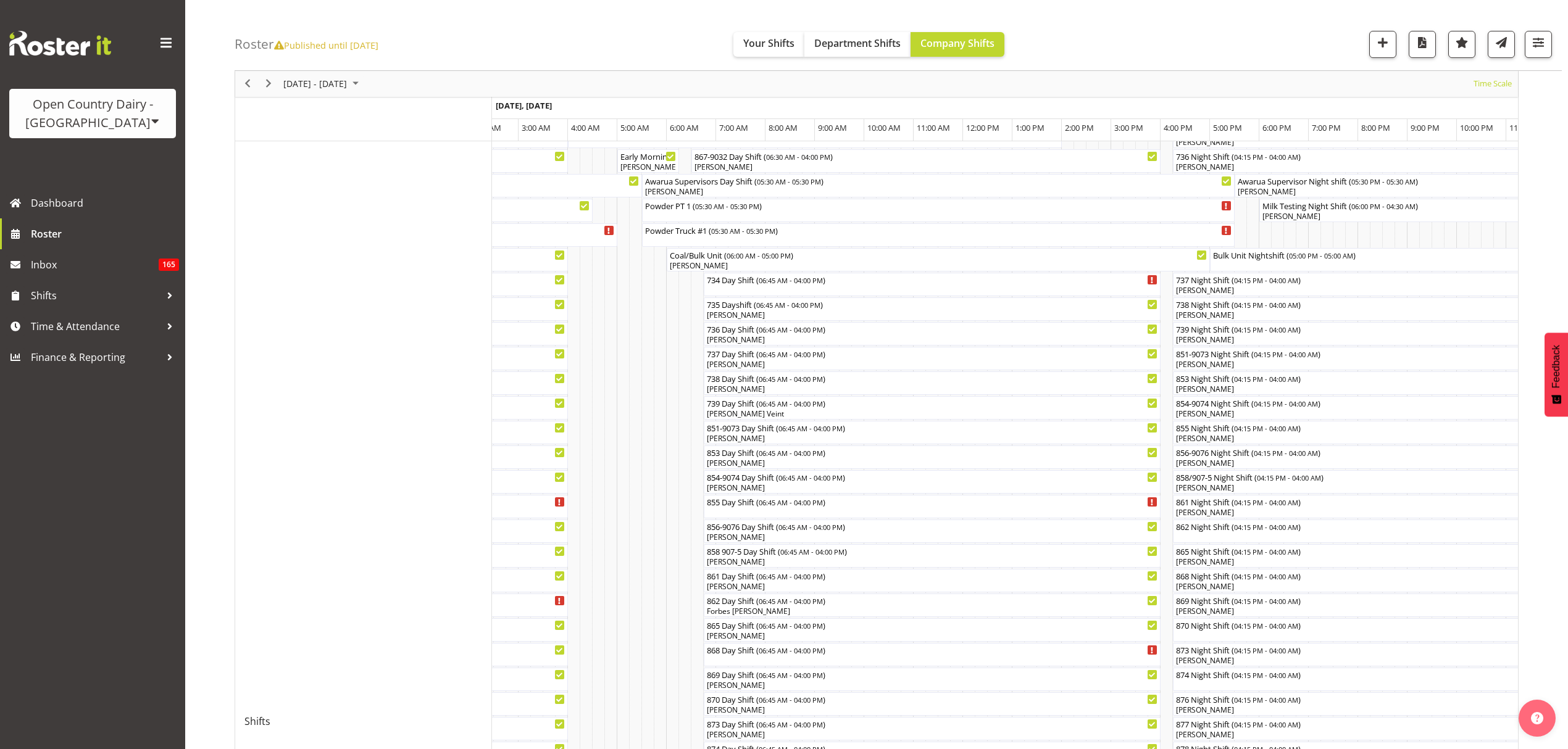
scroll to position [31, 0]
